Goal: Navigation & Orientation: Find specific page/section

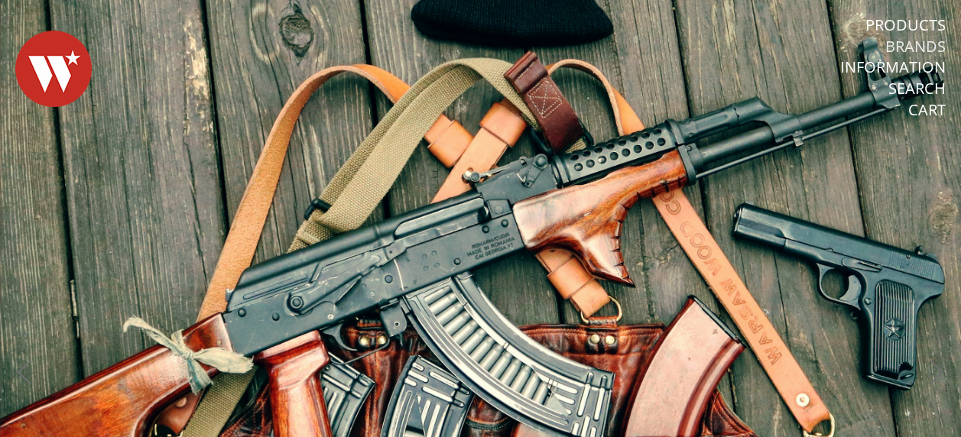
click at [895, 49] on link "Brands" at bounding box center [915, 47] width 60 height 20
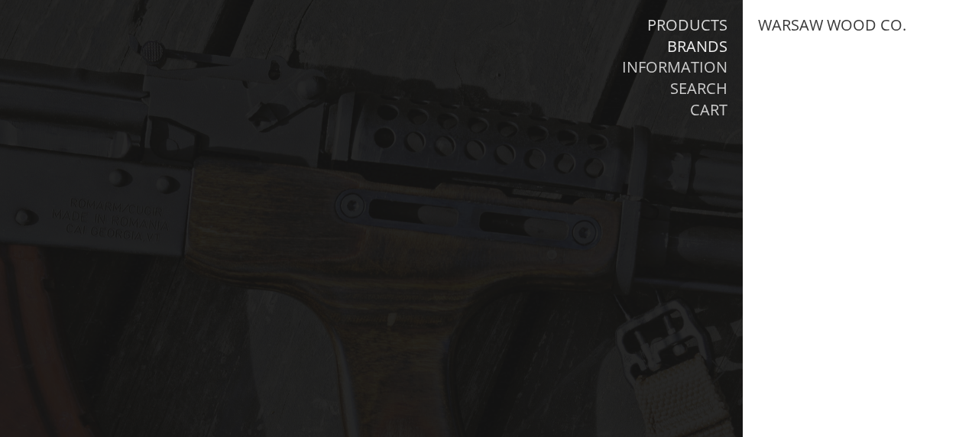
click at [704, 20] on link "Products" at bounding box center [687, 25] width 80 height 20
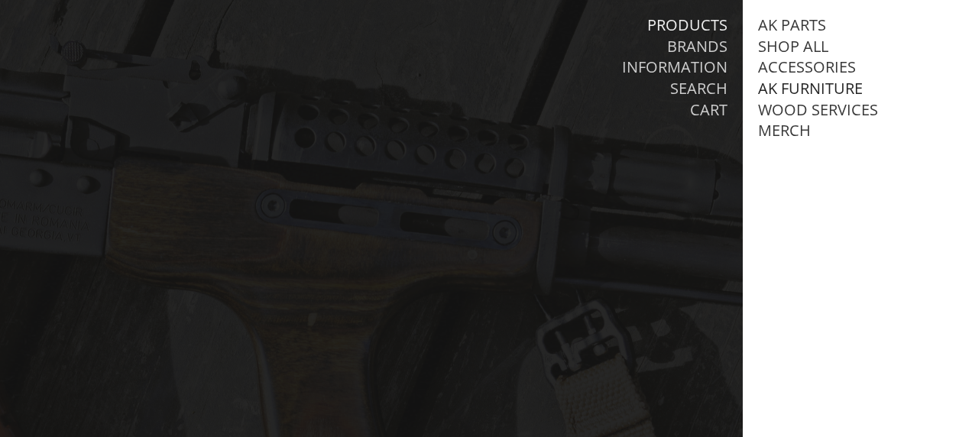
click at [803, 86] on link "AK Furniture" at bounding box center [810, 89] width 105 height 20
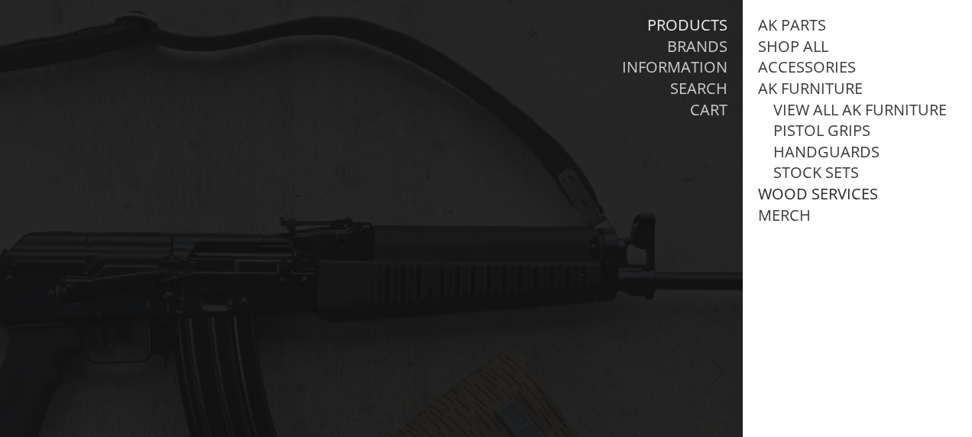
drag, startPoint x: 803, startPoint y: 86, endPoint x: 822, endPoint y: 215, distance: 130.5
click at [822, 215] on ul "AK Parts Shop All Accessories AK Furniture View all AK Furniture Pistol Grips V…" at bounding box center [857, 120] width 199 height 211
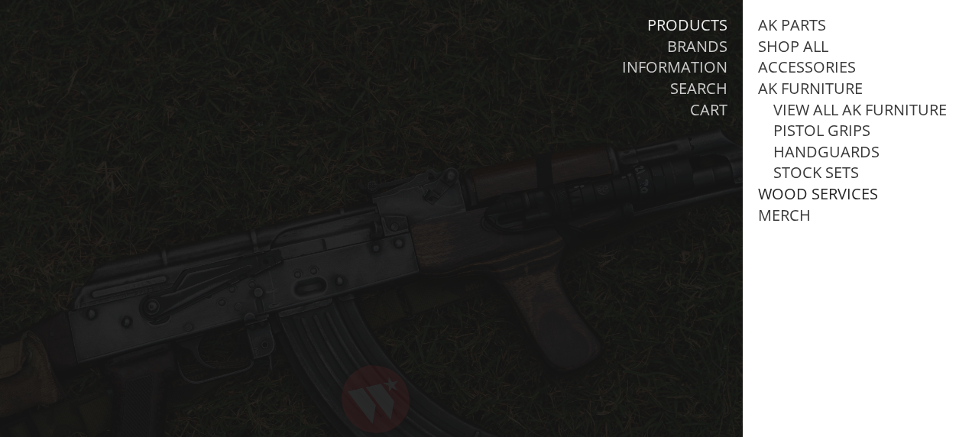
click at [822, 204] on link "Wood Services" at bounding box center [818, 194] width 120 height 20
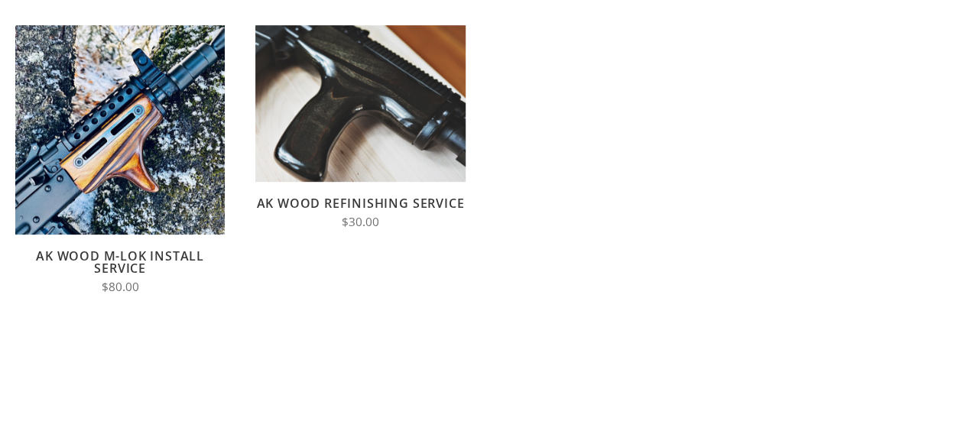
scroll to position [153, 0]
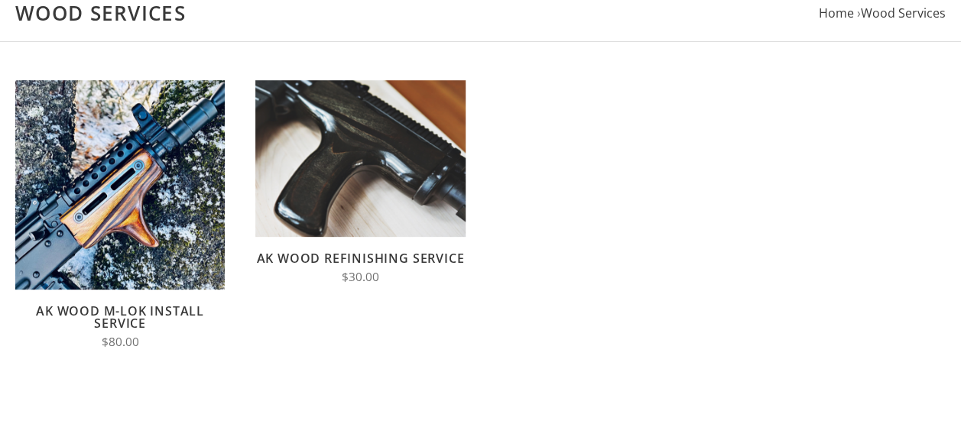
click at [154, 323] on h3 "AK Wood M-LOK Install Service" at bounding box center [119, 317] width 209 height 24
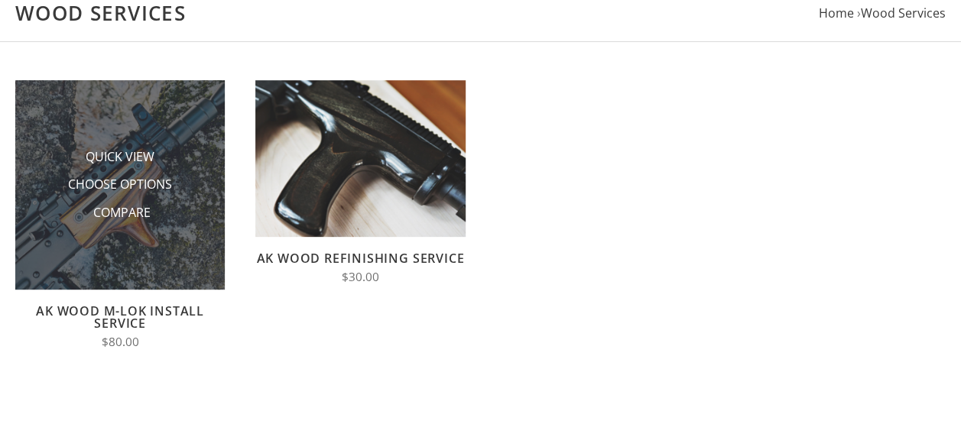
click at [154, 288] on img at bounding box center [119, 184] width 209 height 209
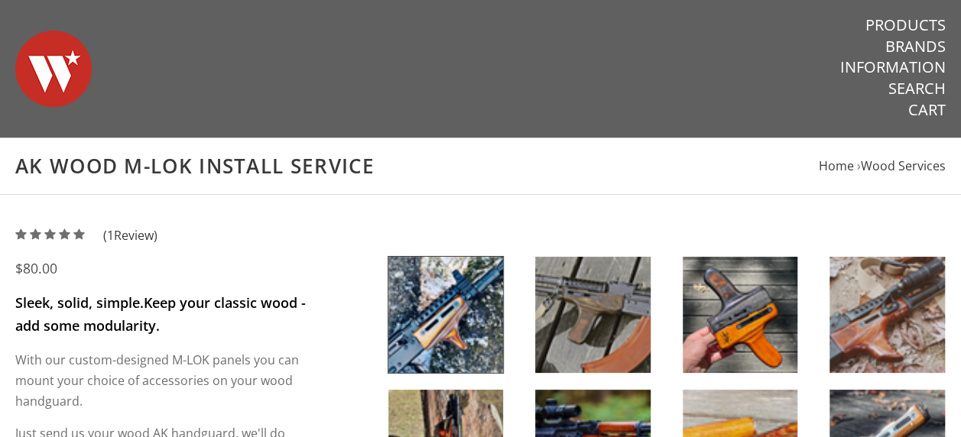
click at [161, 315] on p "Sleek, solid, simple. Keep your classic wood - add some modularity." at bounding box center [161, 315] width 292 height 46
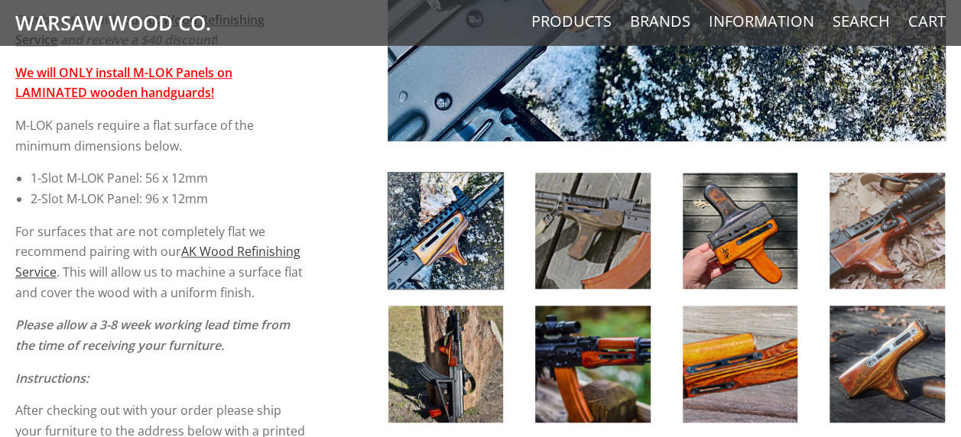
scroll to position [673, 0]
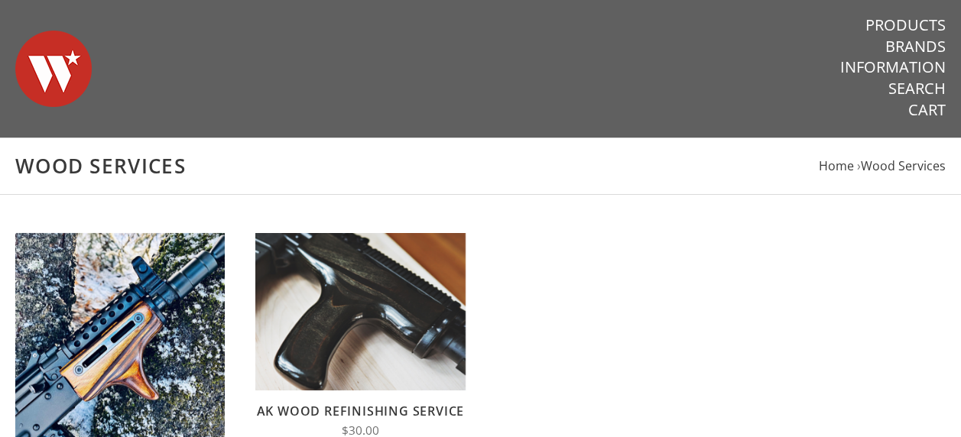
scroll to position [153, 0]
